Goal: Task Accomplishment & Management: Manage account settings

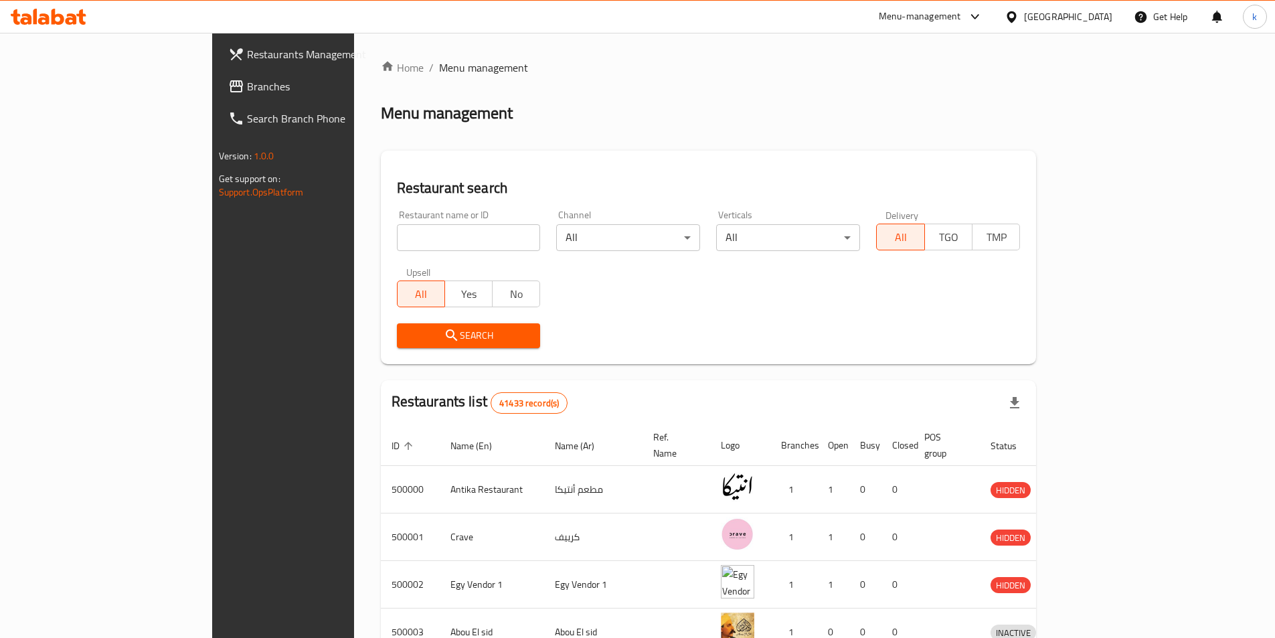
click at [247, 84] on span "Branches" at bounding box center [330, 86] width 167 height 16
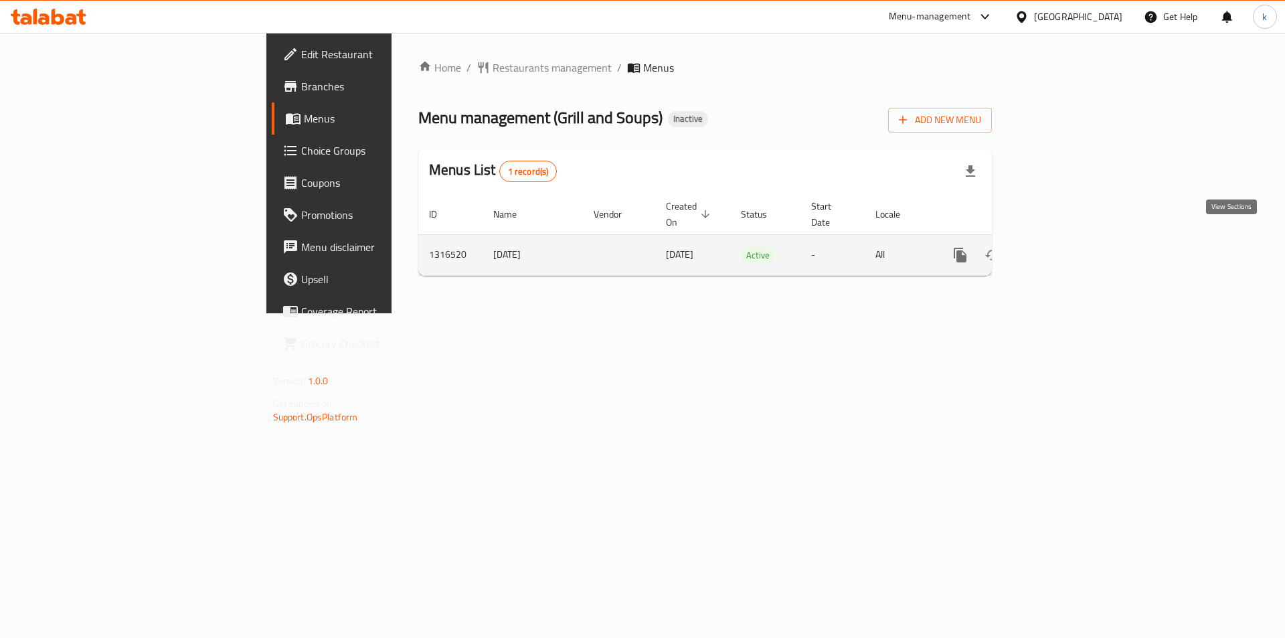
click at [1065, 247] on icon "enhanced table" at bounding box center [1056, 255] width 16 height 16
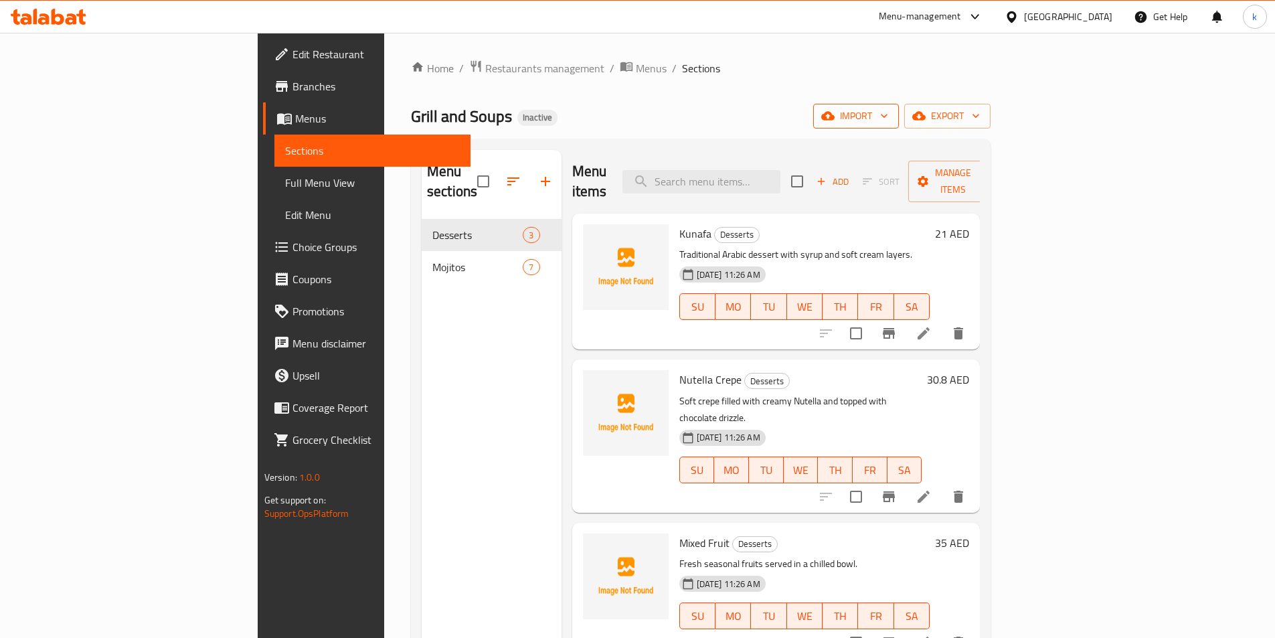
click at [888, 119] on span "import" at bounding box center [856, 116] width 64 height 17
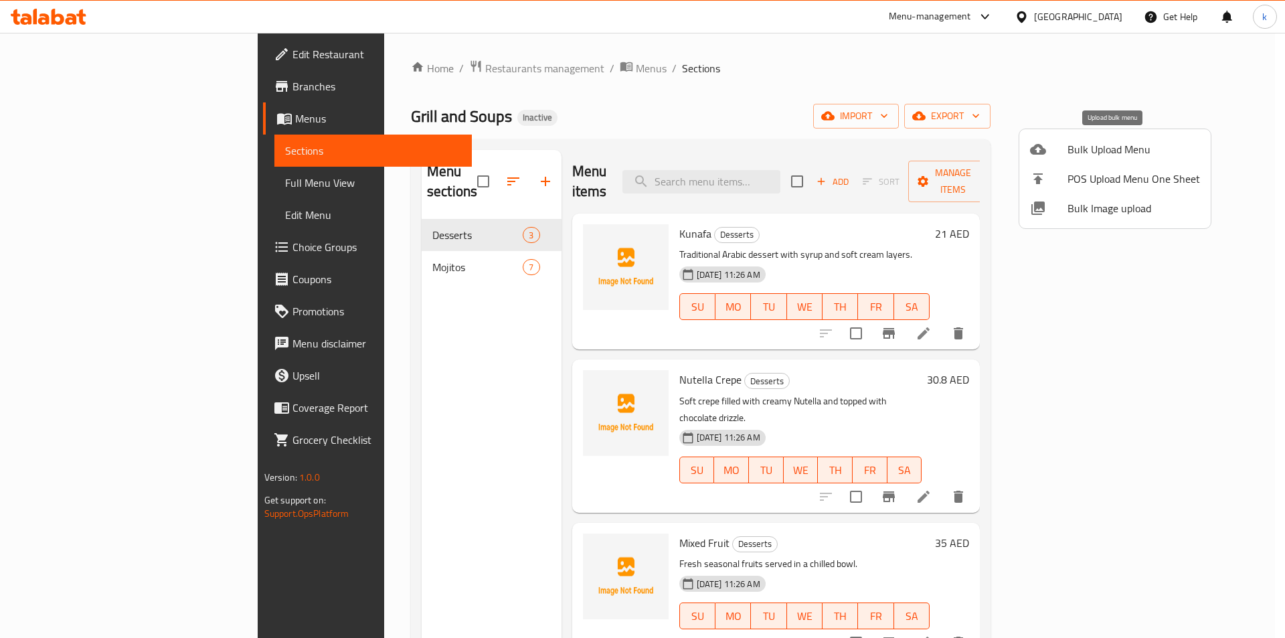
click at [1085, 146] on span "Bulk Upload Menu" at bounding box center [1133, 149] width 132 height 16
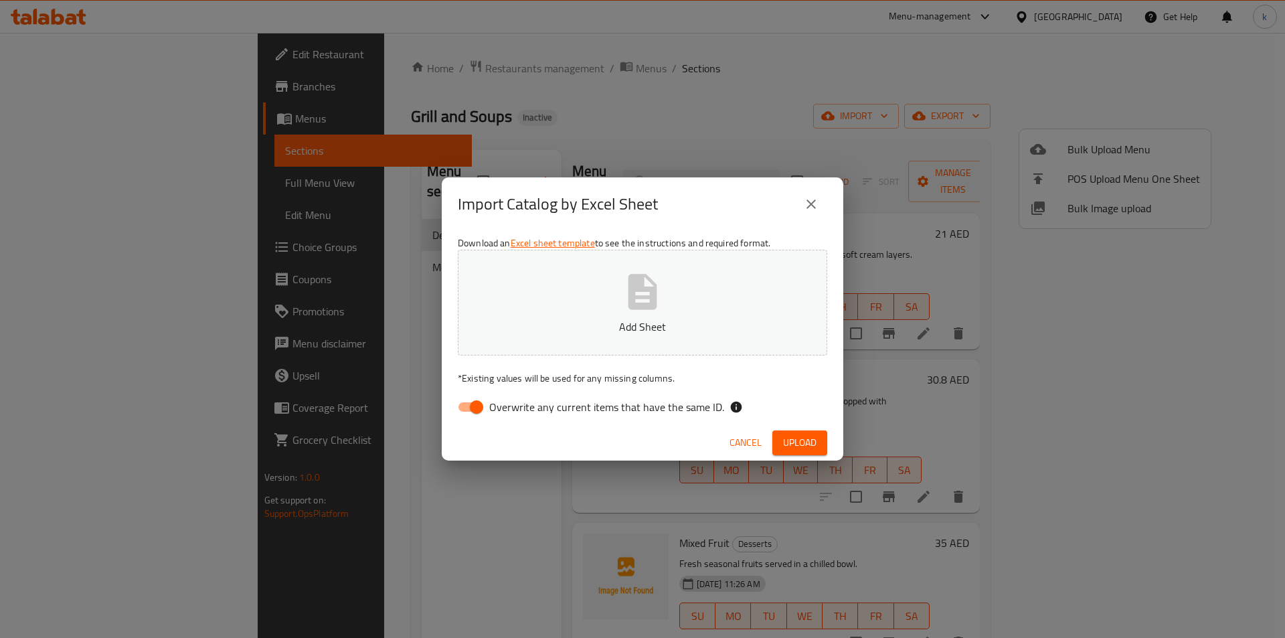
click at [650, 411] on span "Overwrite any current items that have the same ID." at bounding box center [606, 407] width 235 height 16
click at [515, 411] on input "Overwrite any current items that have the same ID." at bounding box center [476, 406] width 76 height 25
checkbox input "false"
click at [812, 435] on span "Upload" at bounding box center [799, 442] width 33 height 17
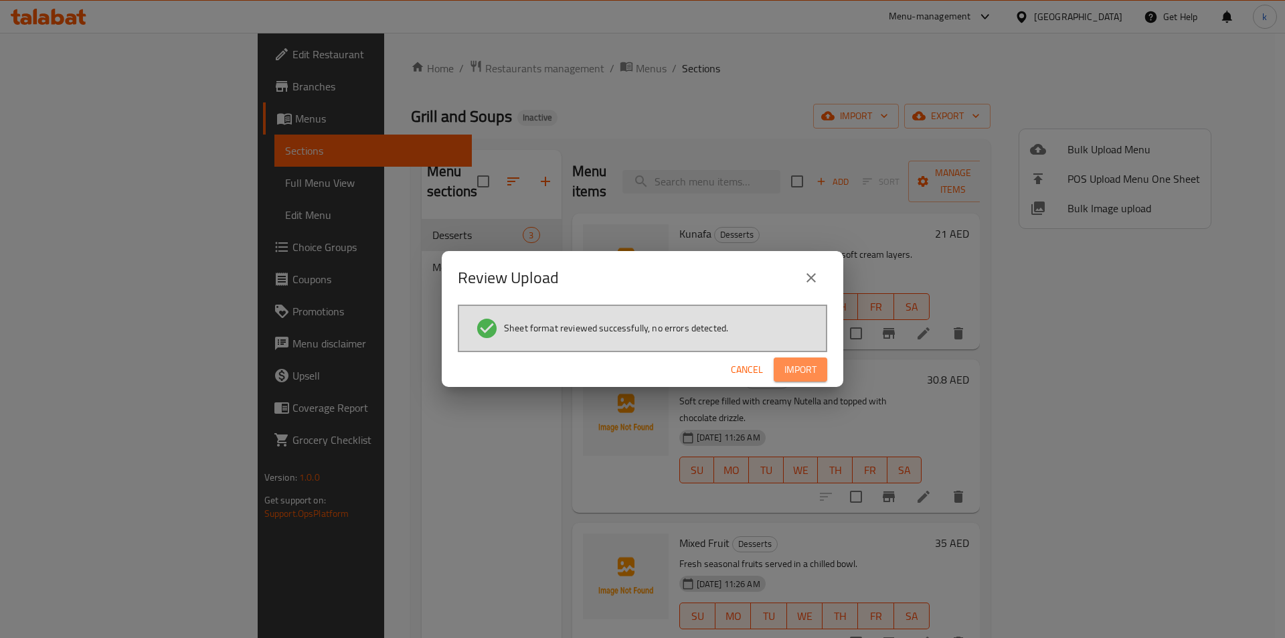
click at [792, 369] on span "Import" at bounding box center [800, 369] width 32 height 17
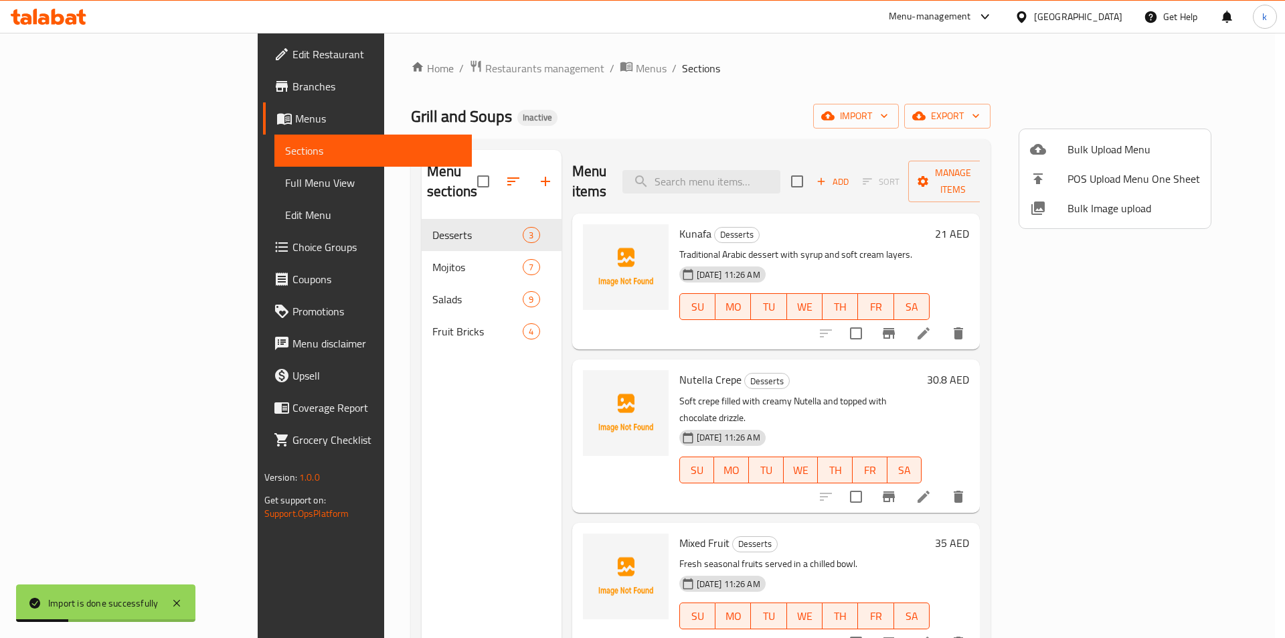
click at [763, 97] on div at bounding box center [642, 319] width 1285 height 638
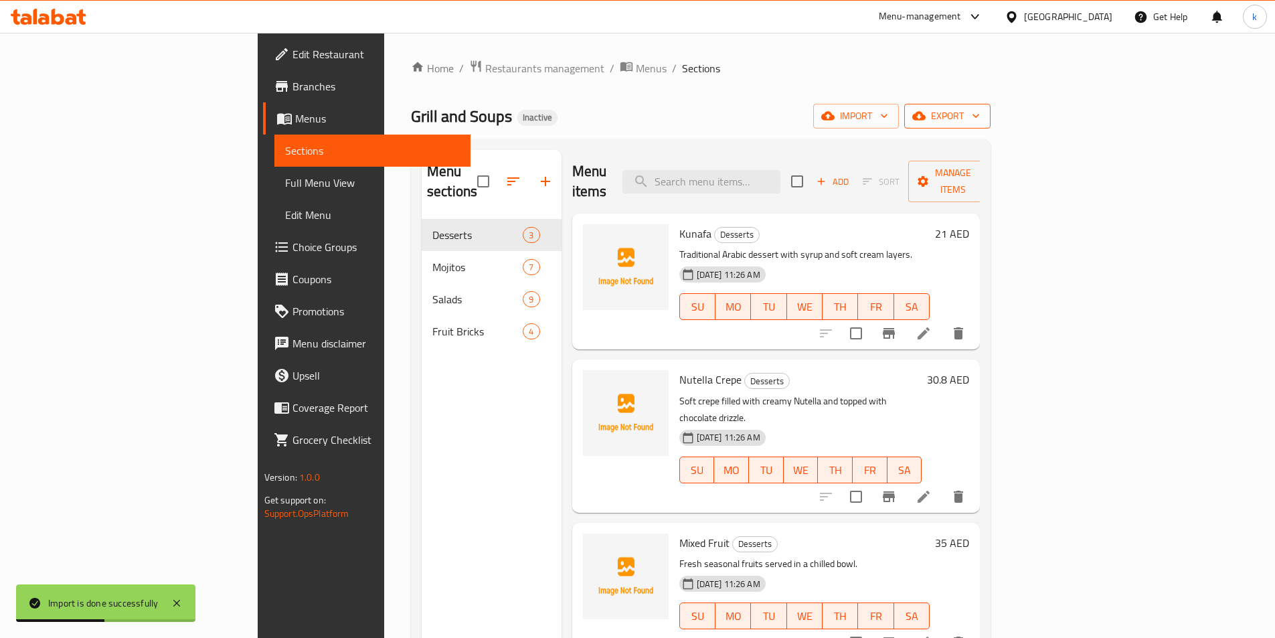
click at [980, 116] on span "export" at bounding box center [947, 116] width 65 height 17
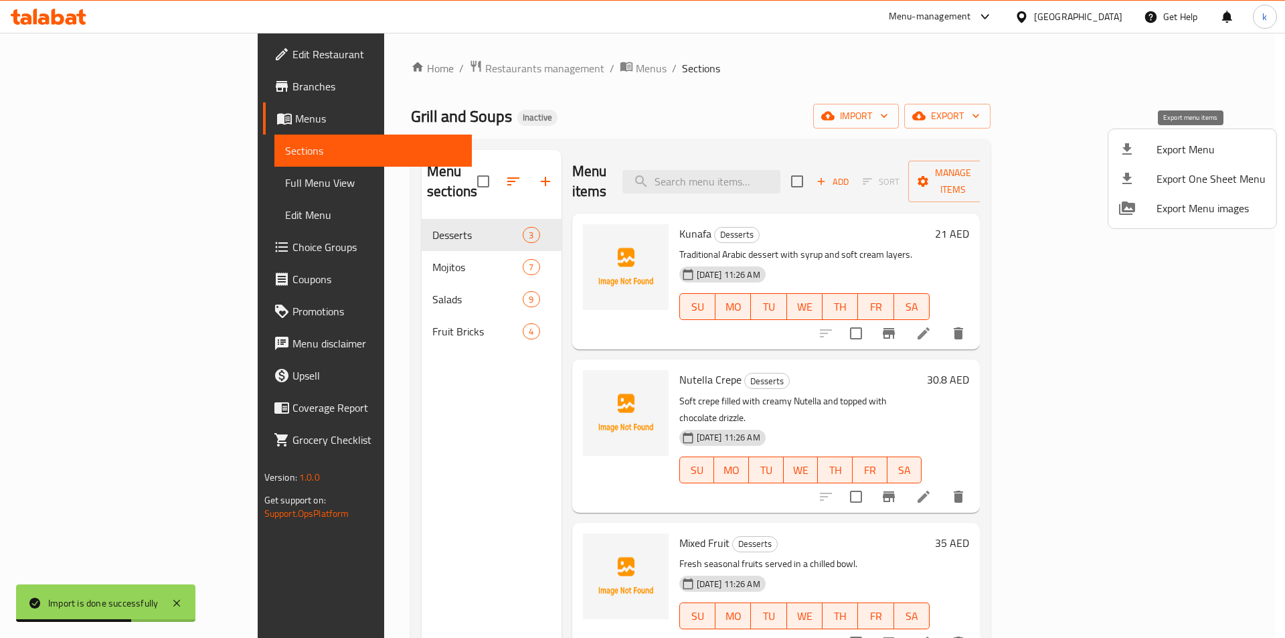
click at [1203, 143] on span "Export Menu" at bounding box center [1210, 149] width 109 height 16
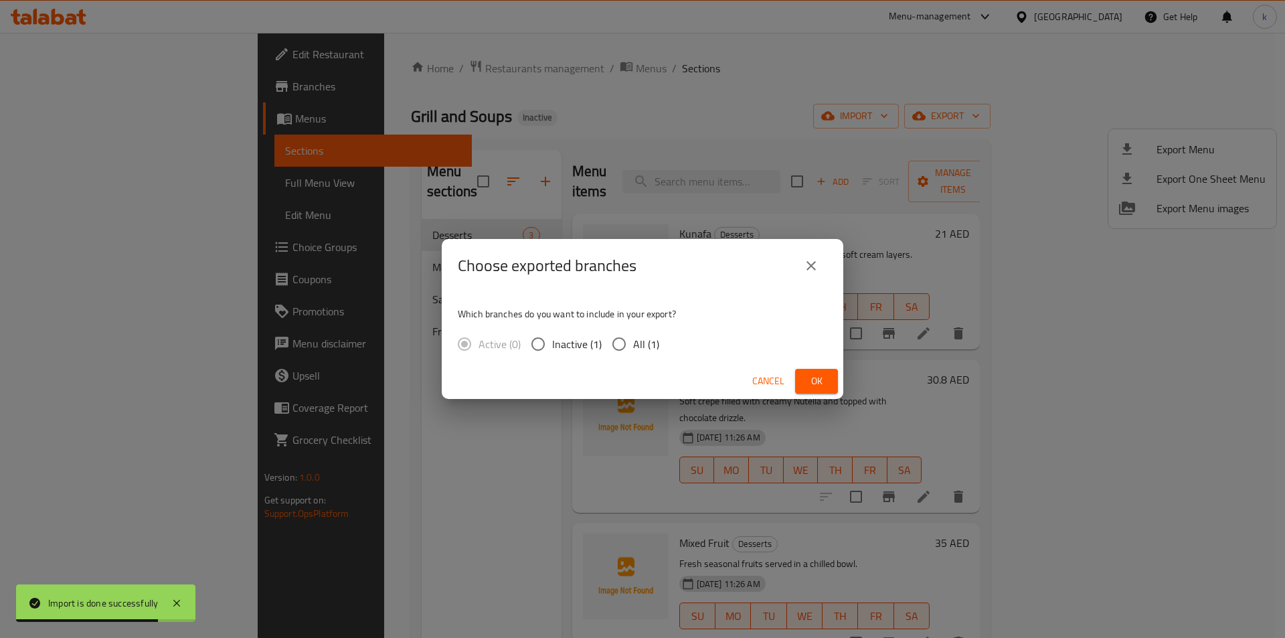
click at [648, 338] on span "All (1)" at bounding box center [646, 344] width 26 height 16
click at [633, 338] on input "All (1)" at bounding box center [619, 344] width 28 height 28
radio input "true"
click at [804, 388] on button "Ok" at bounding box center [816, 381] width 43 height 25
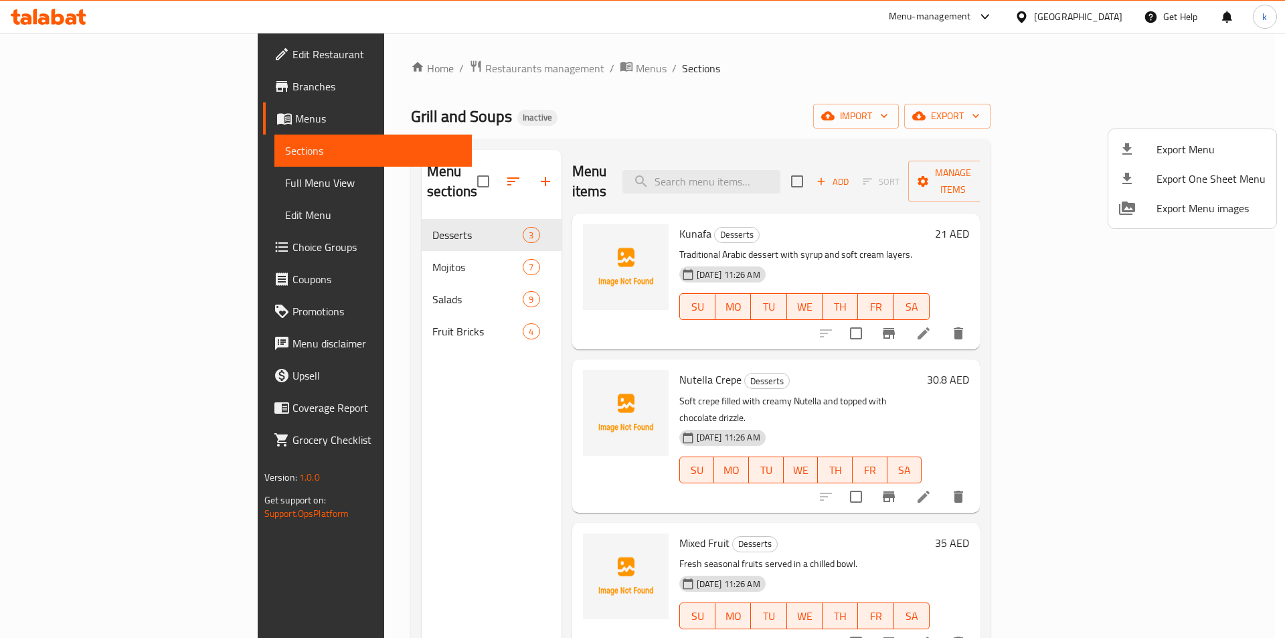
click at [84, 189] on div at bounding box center [642, 319] width 1285 height 638
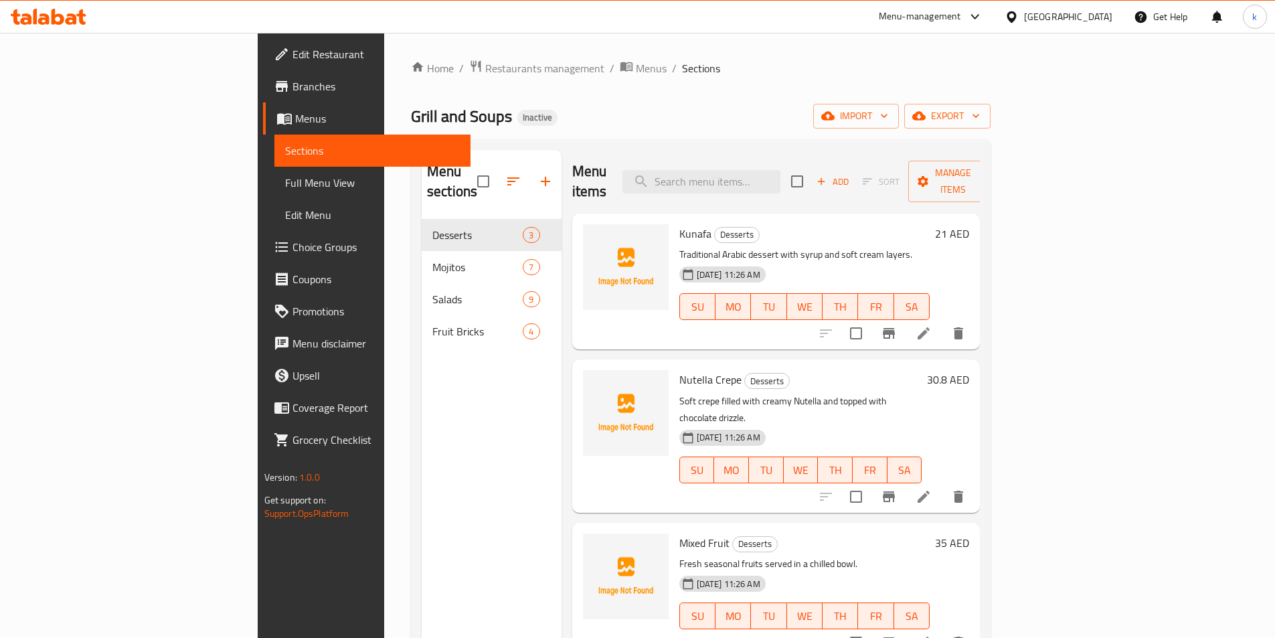
click at [285, 189] on span "Full Menu View" at bounding box center [372, 183] width 175 height 16
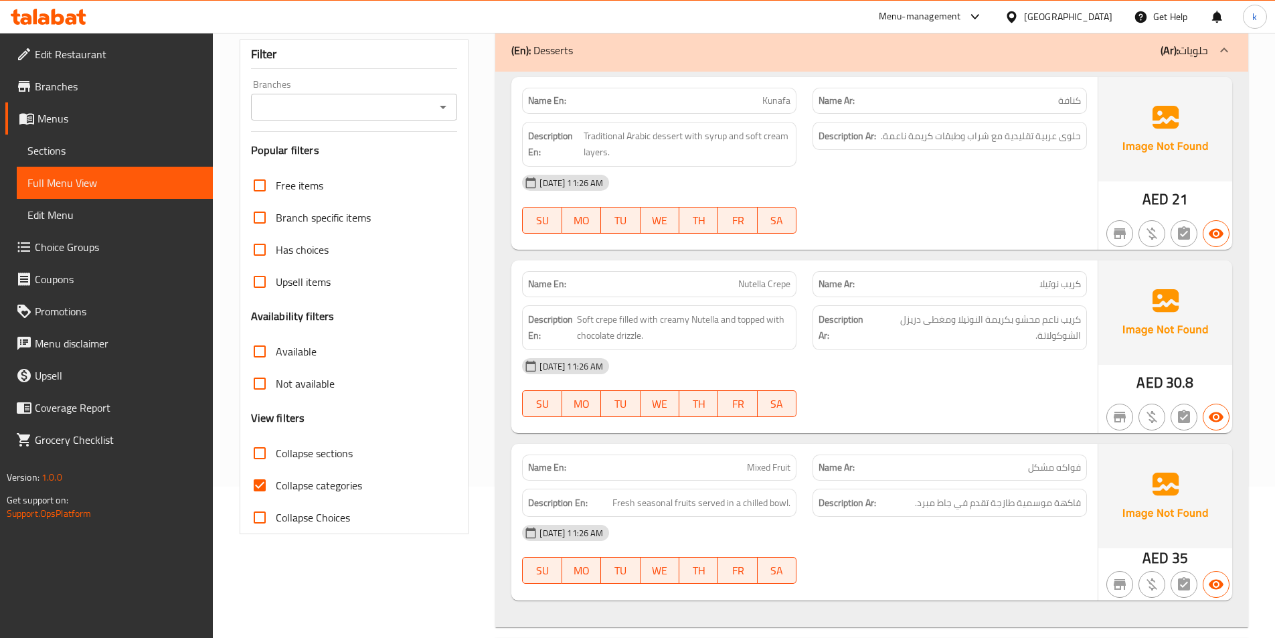
scroll to position [201, 0]
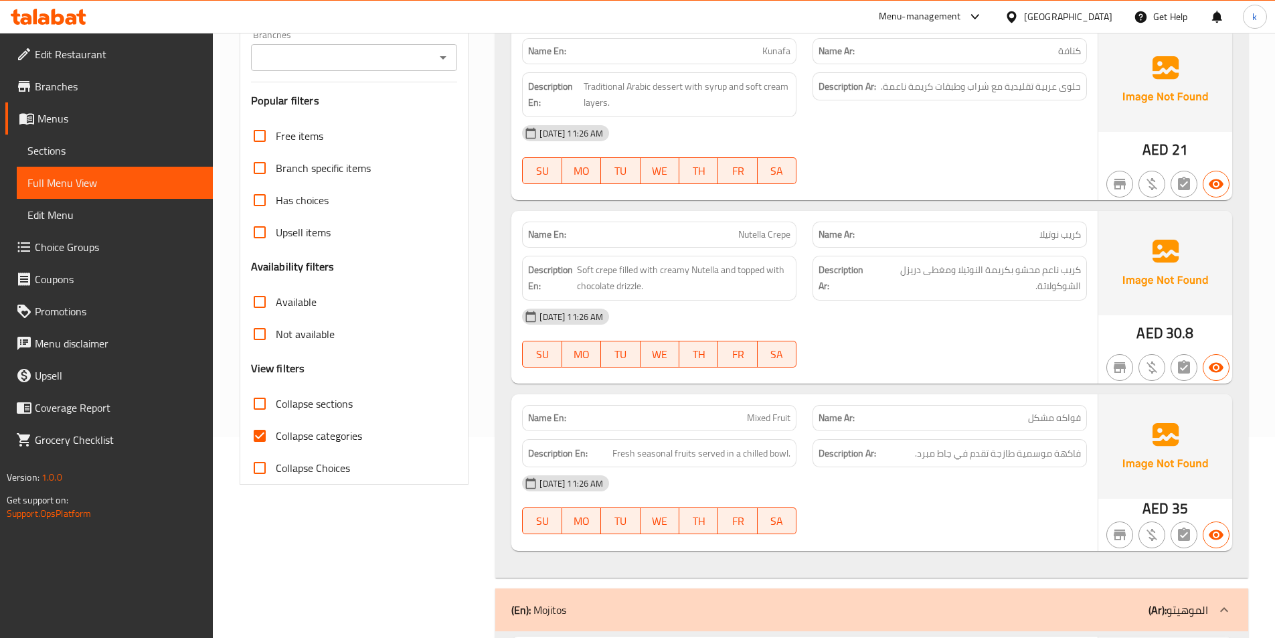
click at [309, 430] on span "Collapse categories" at bounding box center [319, 436] width 86 height 16
click at [276, 430] on input "Collapse categories" at bounding box center [260, 436] width 32 height 32
checkbox input "false"
click at [312, 408] on span "Collapse sections" at bounding box center [314, 403] width 77 height 16
click at [276, 408] on input "Collapse sections" at bounding box center [260, 403] width 32 height 32
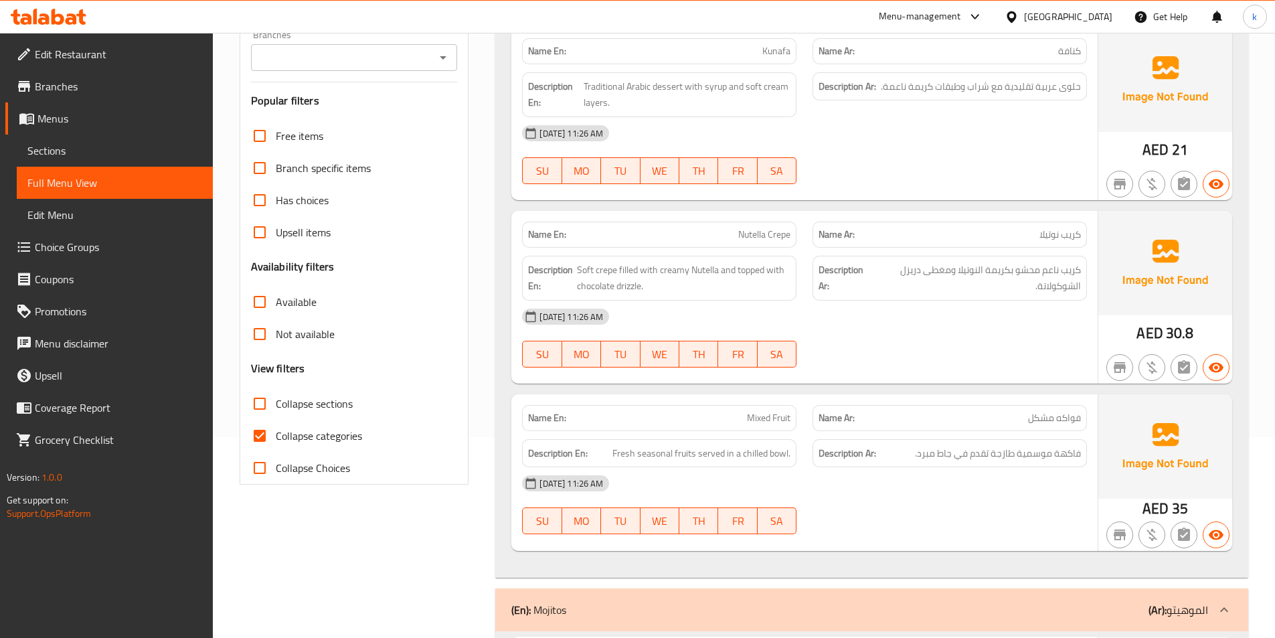
checkbox input "true"
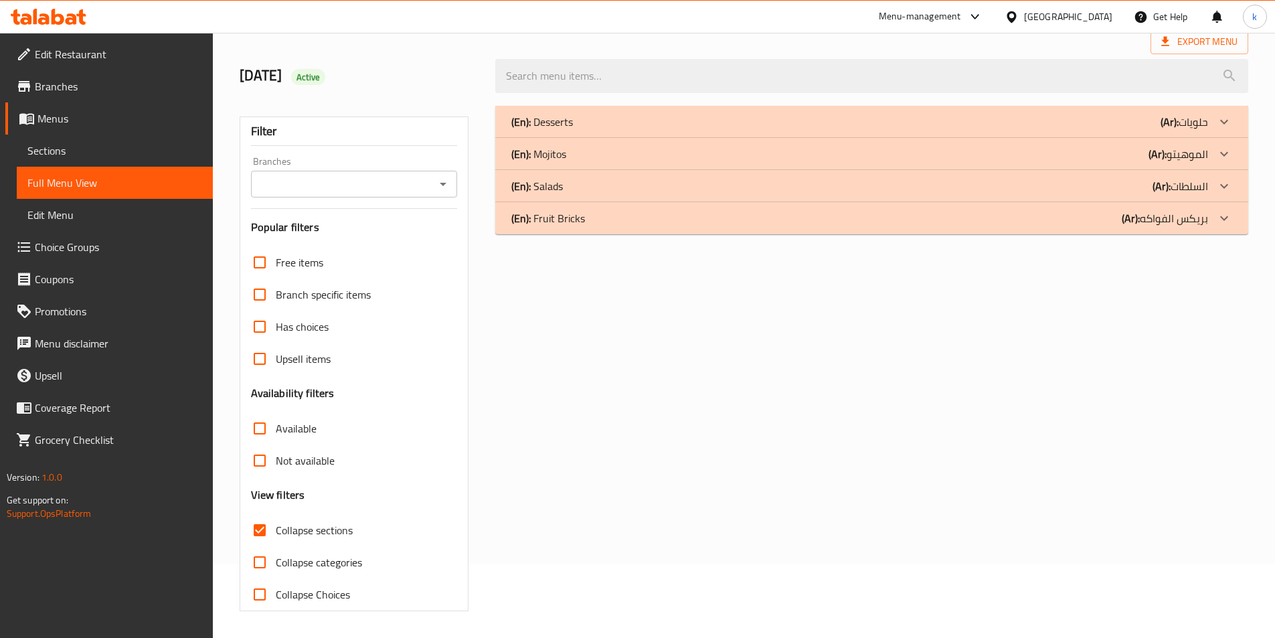
scroll to position [74, 0]
click at [766, 229] on div "(En): Fruit Bricks (Ar): بريكس الفواكه" at bounding box center [871, 218] width 753 height 32
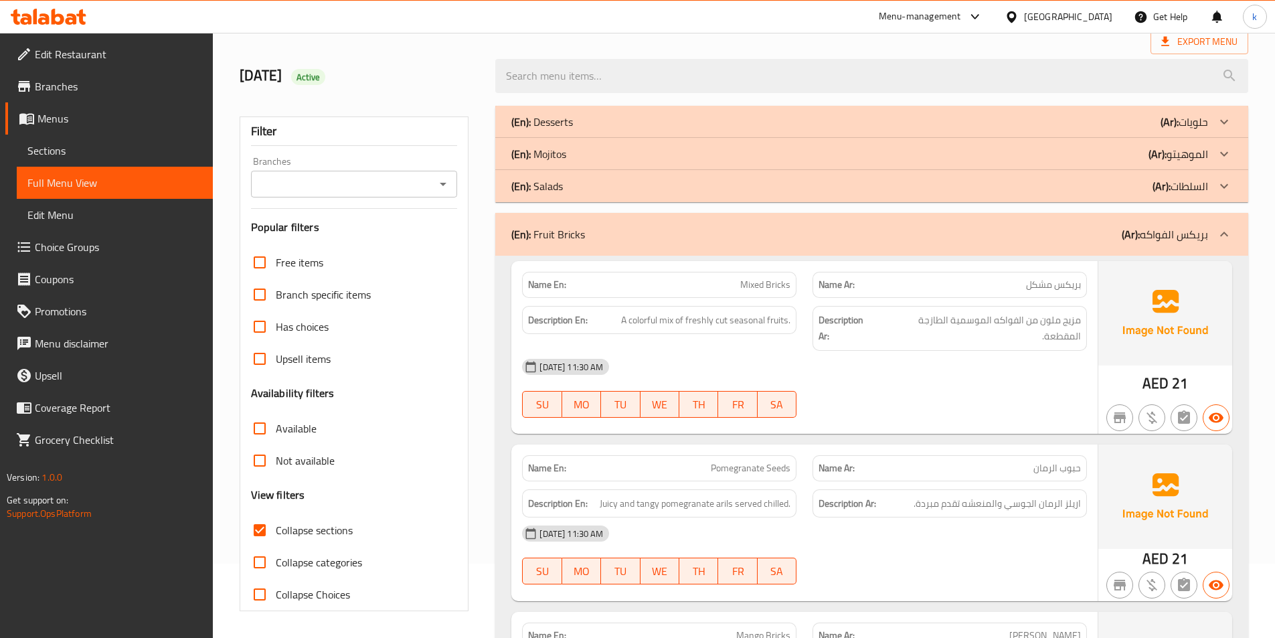
click at [766, 201] on div "(En): Salads (Ar): السلطات" at bounding box center [871, 186] width 753 height 32
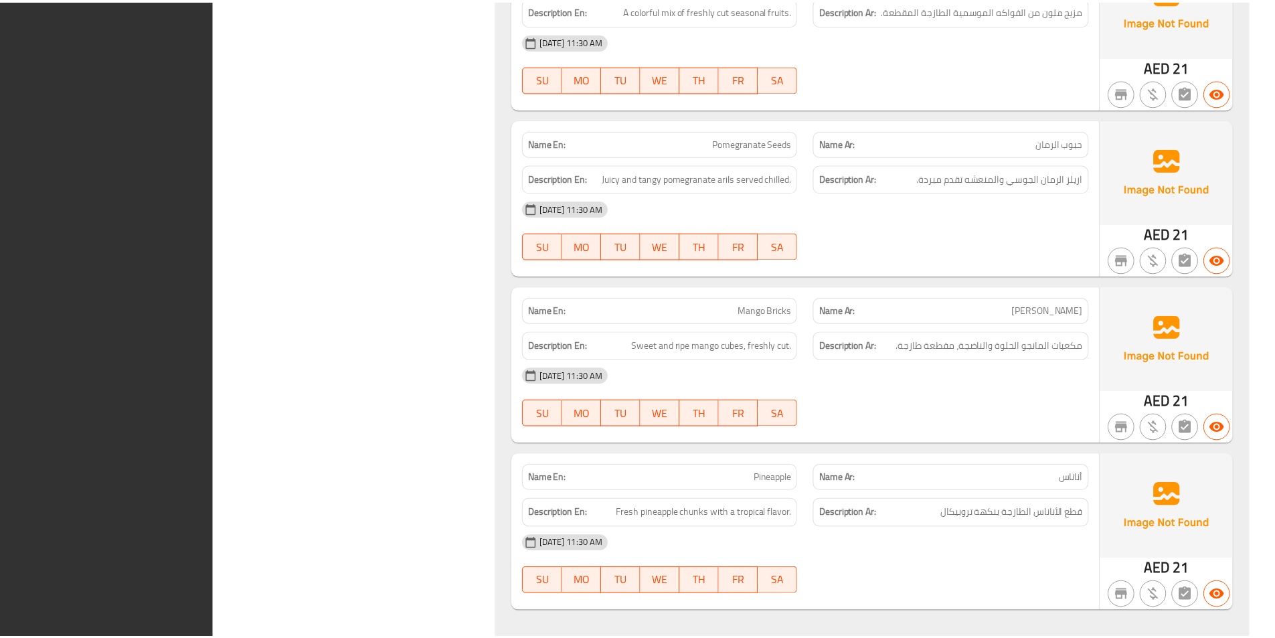
scroll to position [2040, 0]
